Goal: Task Accomplishment & Management: Use online tool/utility

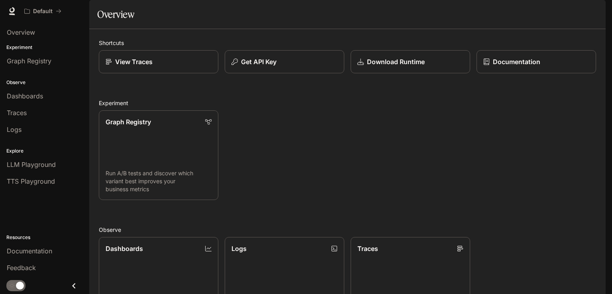
drag, startPoint x: 272, startPoint y: 164, endPoint x: 272, endPoint y: 169, distance: 5.2
click at [272, 169] on div "Graph Registry Run A/B tests and discover which variant best improves your busi…" at bounding box center [344, 152] width 504 height 96
click at [10, 11] on icon at bounding box center [12, 10] width 5 height 6
click at [12, 12] on icon at bounding box center [12, 10] width 5 height 6
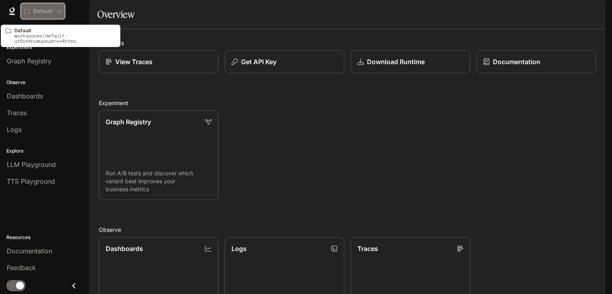
click at [45, 10] on p "Default" at bounding box center [43, 11] width 20 height 7
click at [35, 10] on p "Default" at bounding box center [43, 11] width 20 height 7
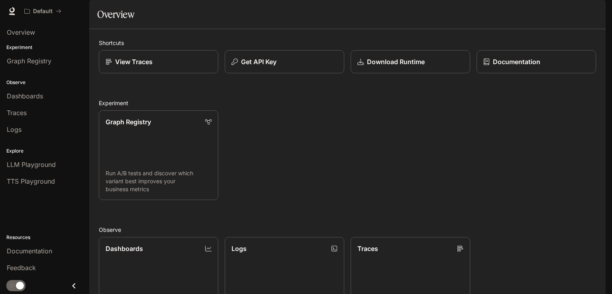
click at [8, 121] on li "Logs" at bounding box center [44, 129] width 89 height 17
click at [14, 114] on span "Traces" at bounding box center [17, 113] width 20 height 10
